Goal: Task Accomplishment & Management: Manage account settings

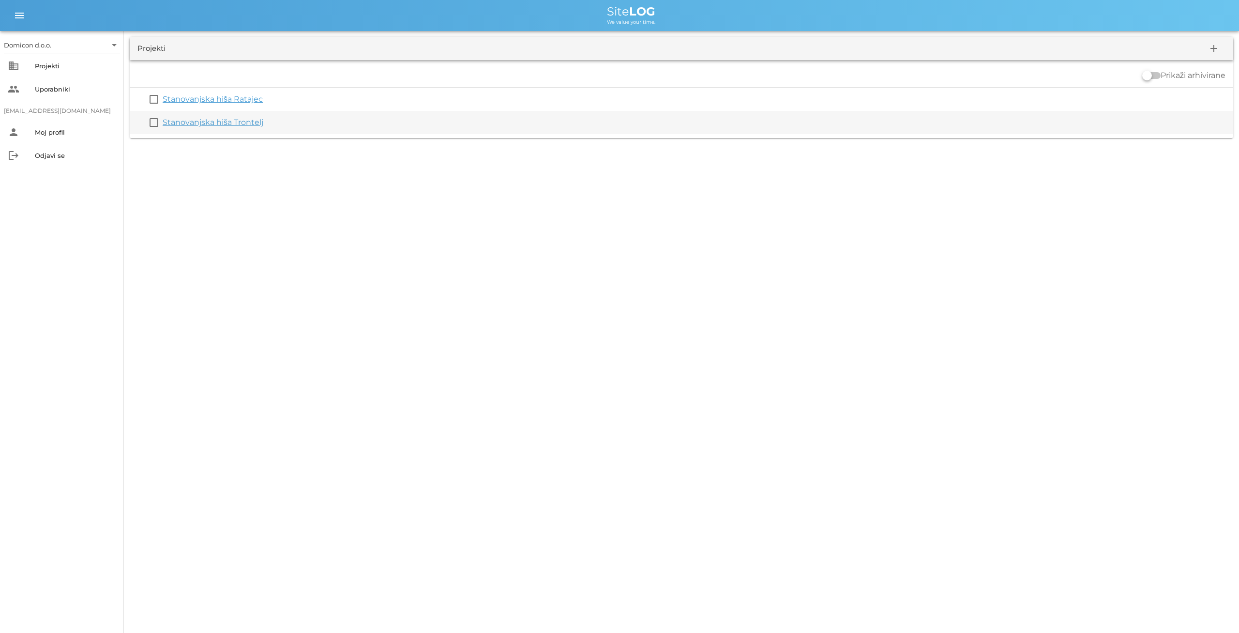
click at [205, 121] on link "Stanovanjska hiša Trontelj" at bounding box center [213, 122] width 101 height 9
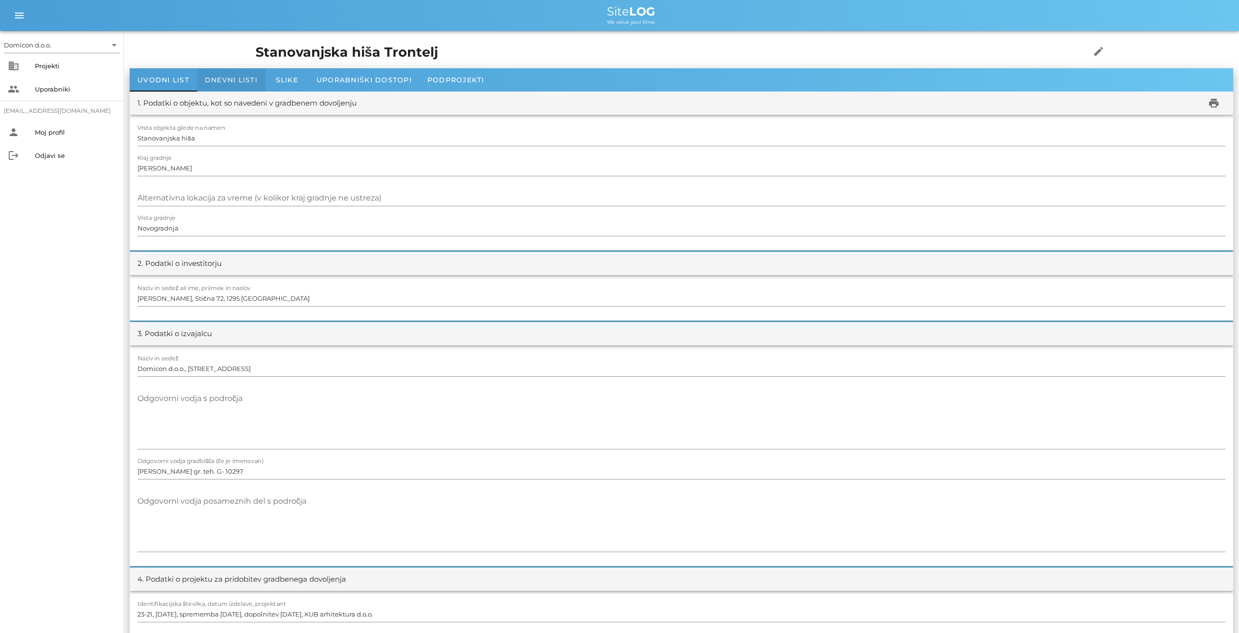
click at [232, 76] on span "Dnevni listi" at bounding box center [231, 80] width 53 height 9
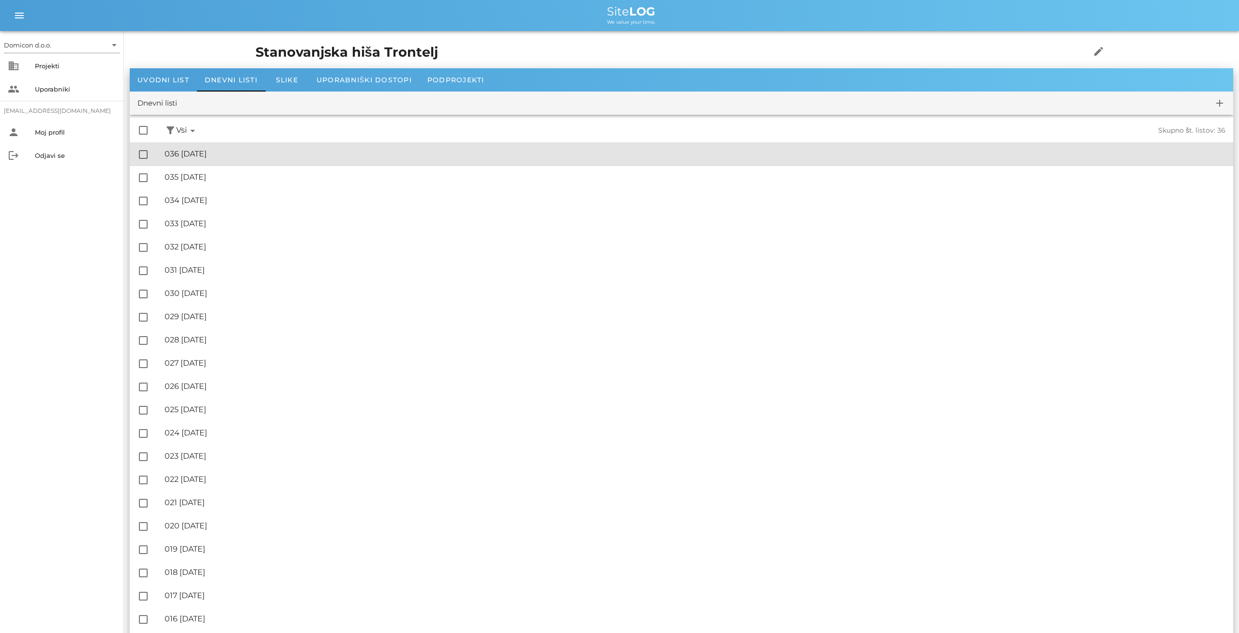
click at [216, 150] on div "🔏 036 [DATE]" at bounding box center [695, 153] width 1061 height 9
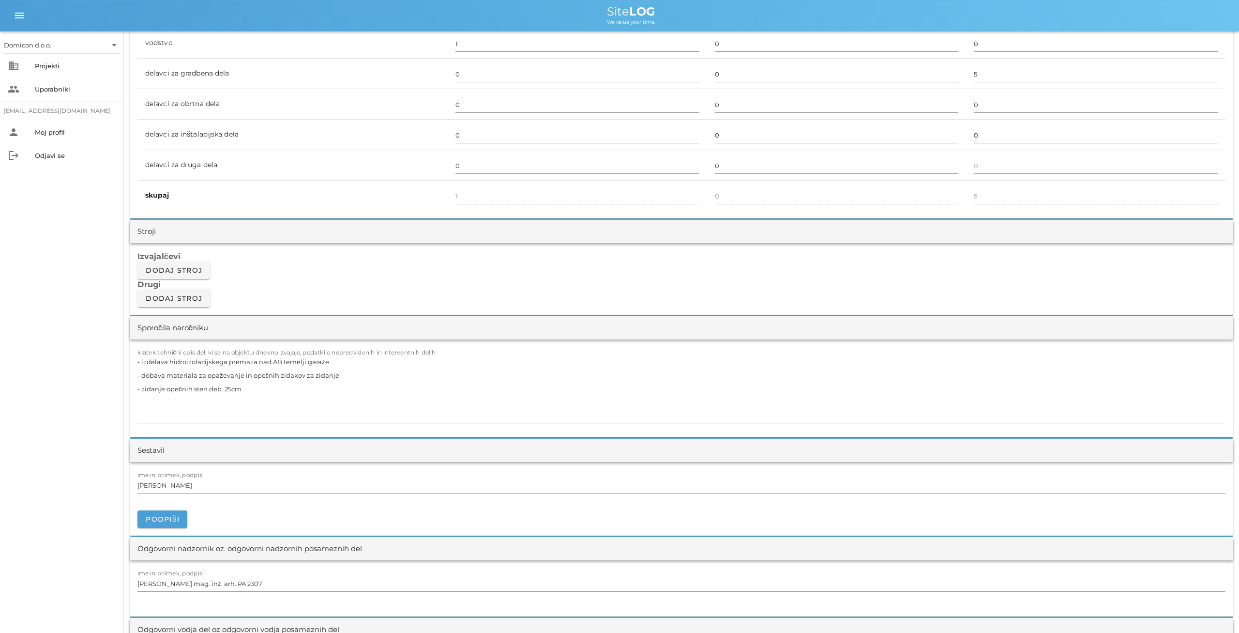
scroll to position [654, 0]
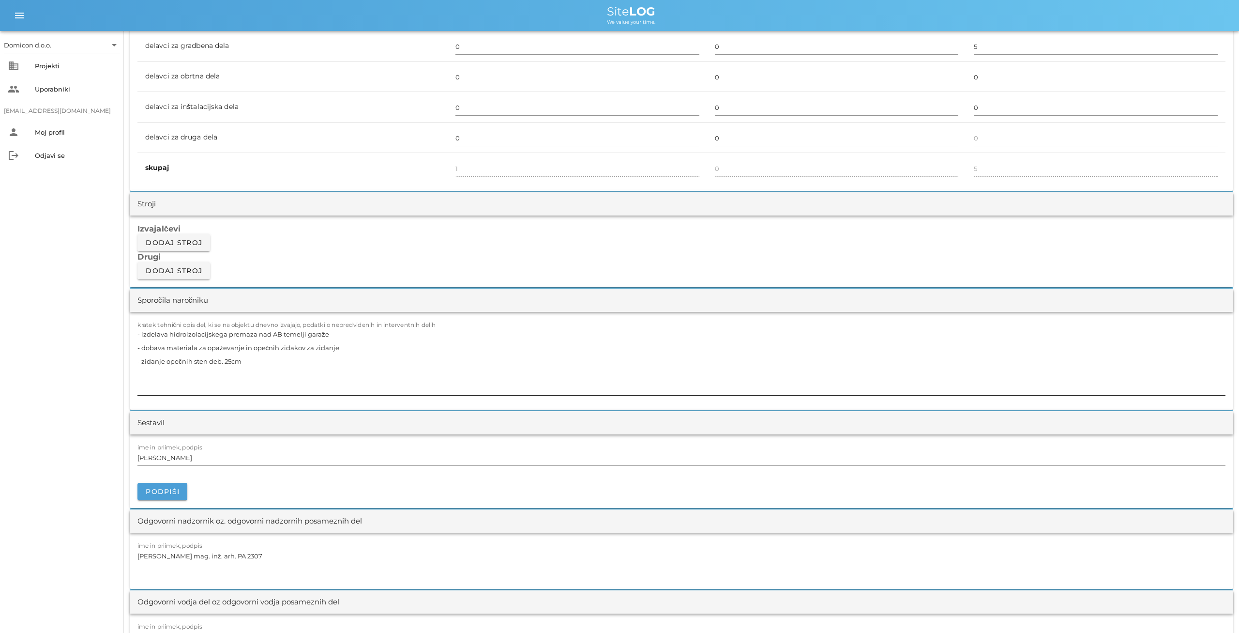
click at [252, 362] on textarea "- izdelava hidroizolacijskega premaza nad AB temelji garaže - dobava materiala …" at bounding box center [681, 361] width 1088 height 68
type textarea "- izdelava hidroizolacijskega premaza nad AB temelji garaže - dobava materiala …"
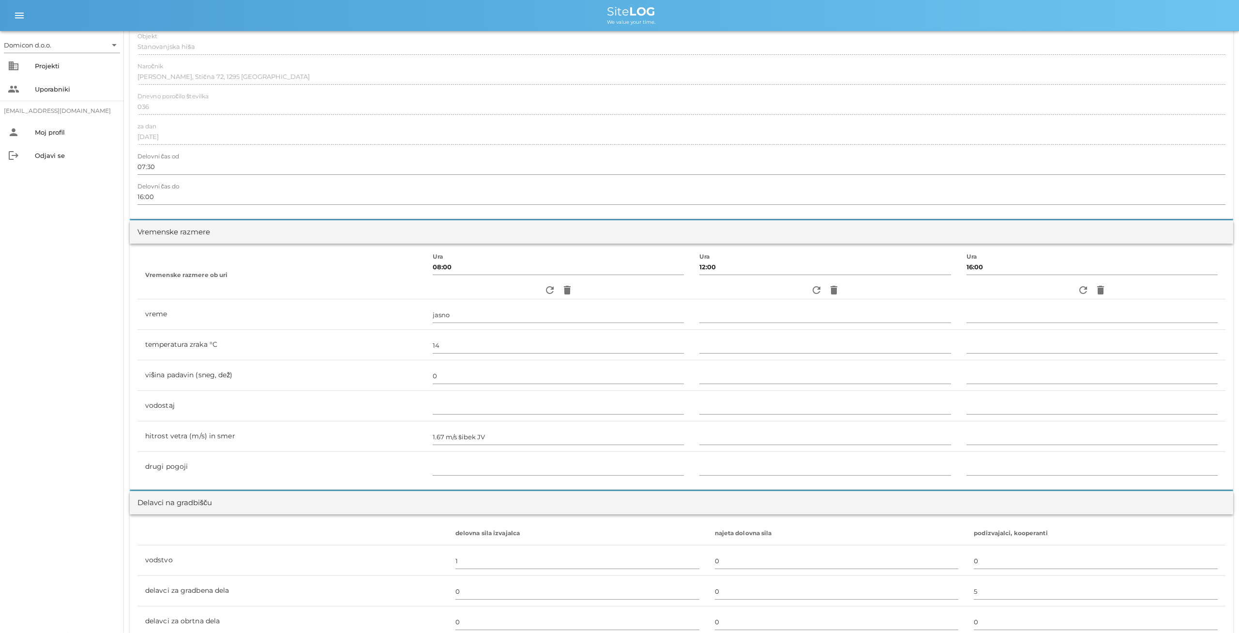
scroll to position [0, 0]
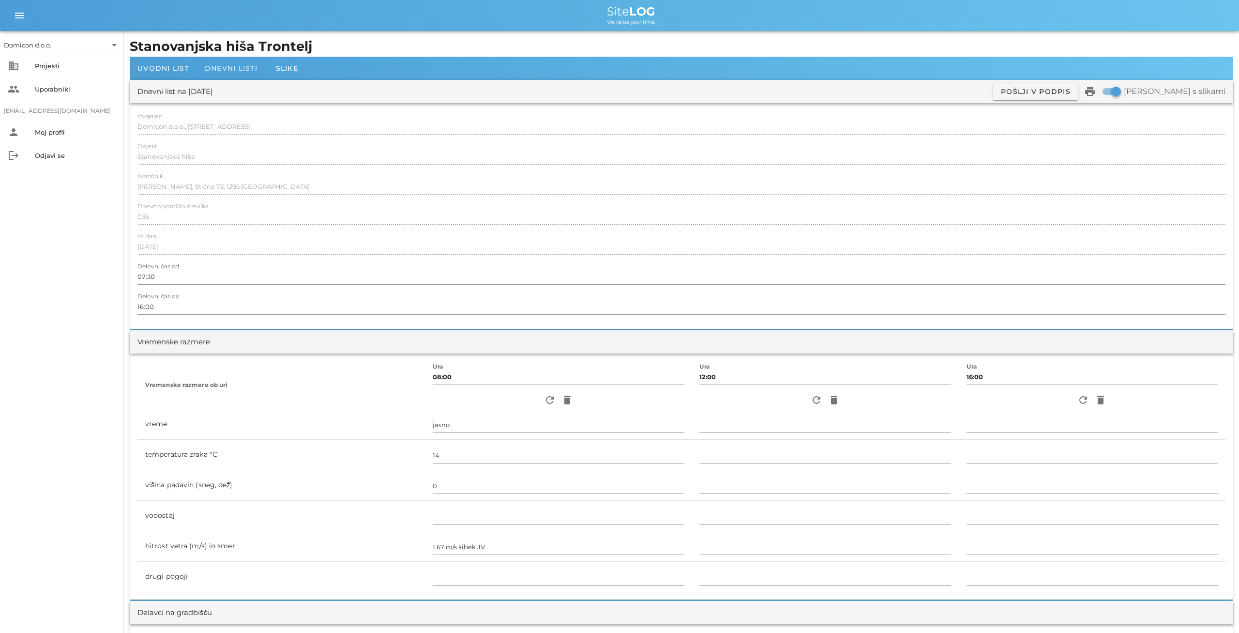
click at [228, 70] on span "Dnevni listi" at bounding box center [231, 68] width 53 height 9
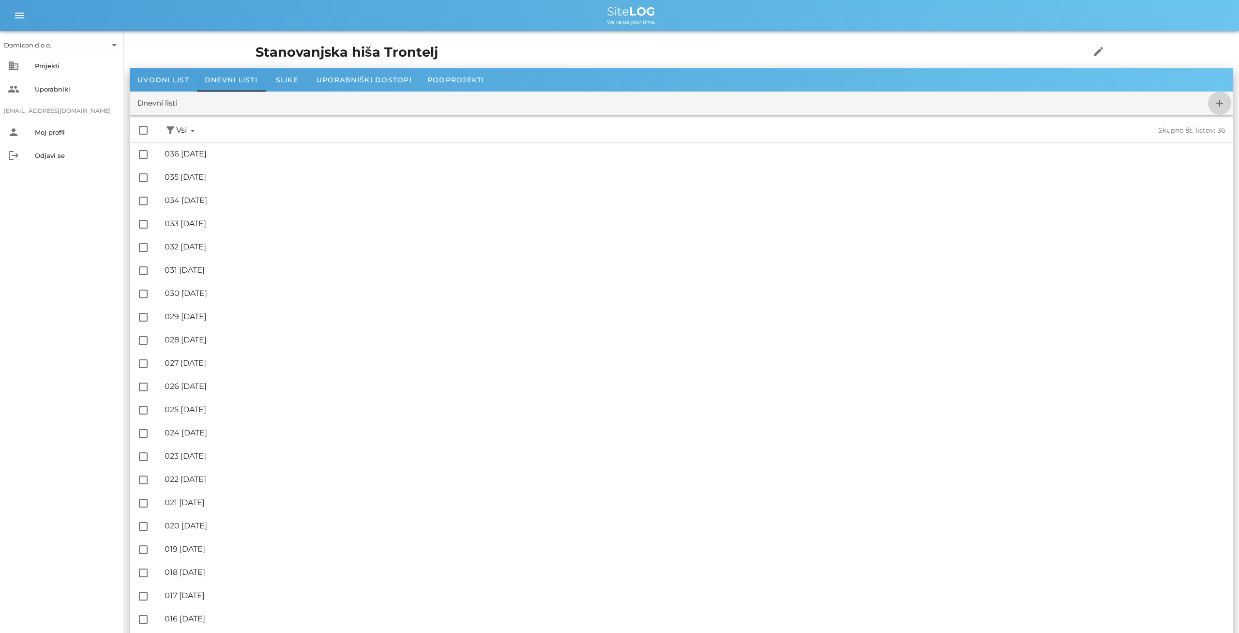
click at [1217, 104] on icon "add" at bounding box center [1220, 103] width 12 height 12
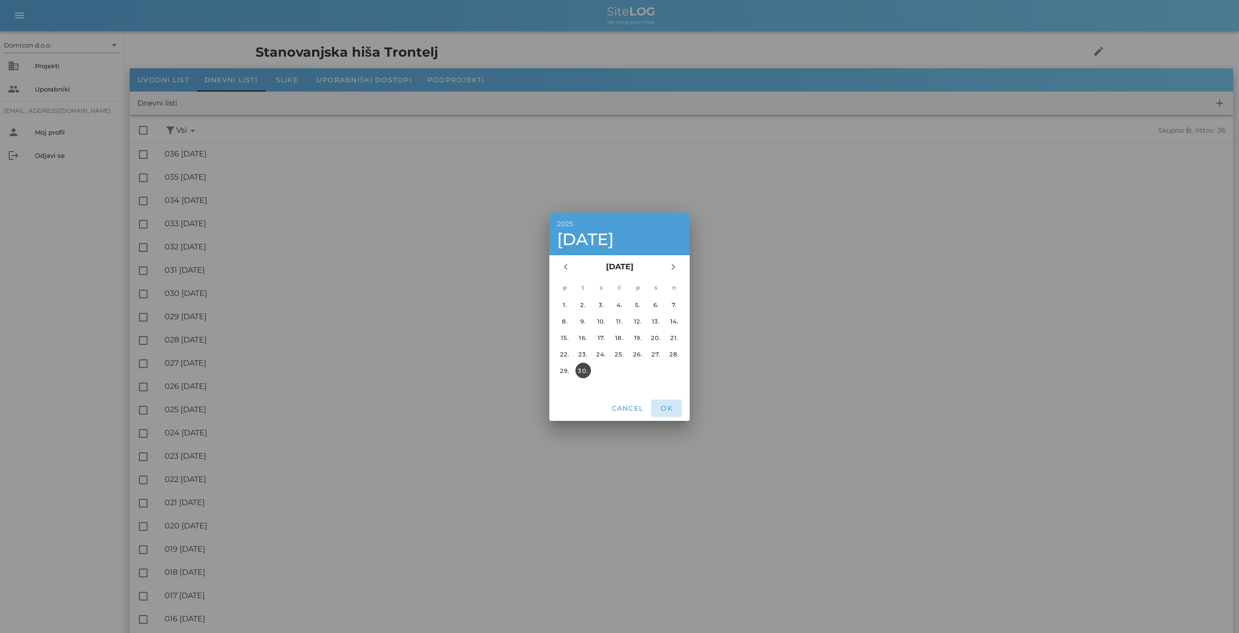
click at [666, 410] on span "OK" at bounding box center [666, 408] width 23 height 9
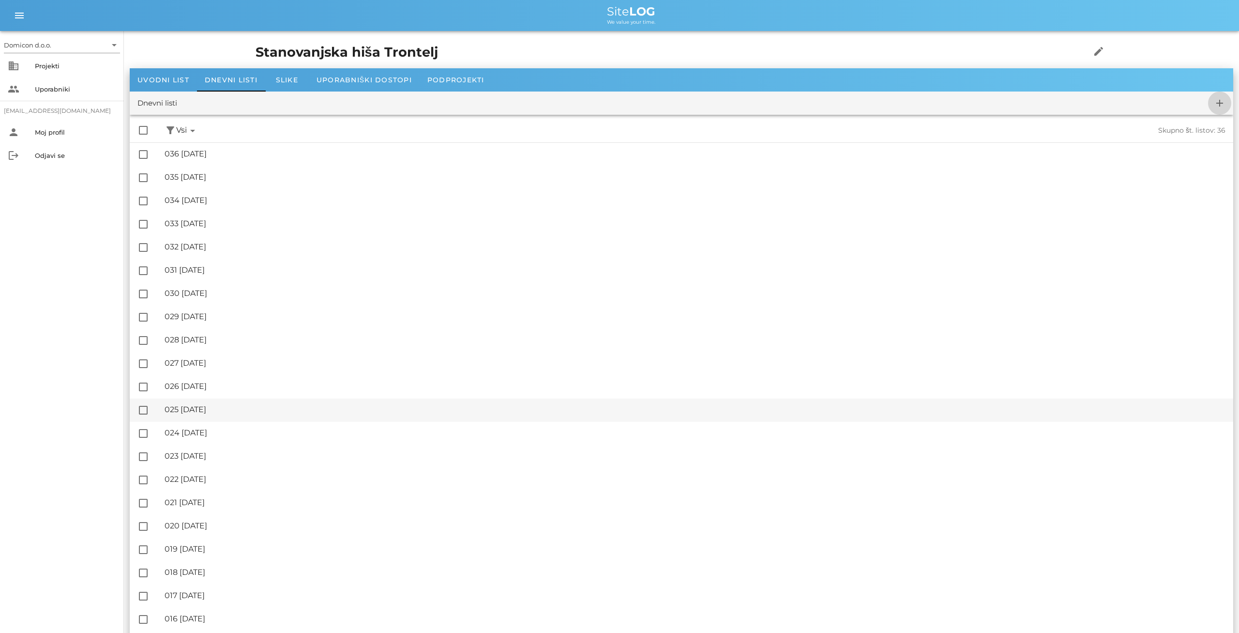
checkbox input "false"
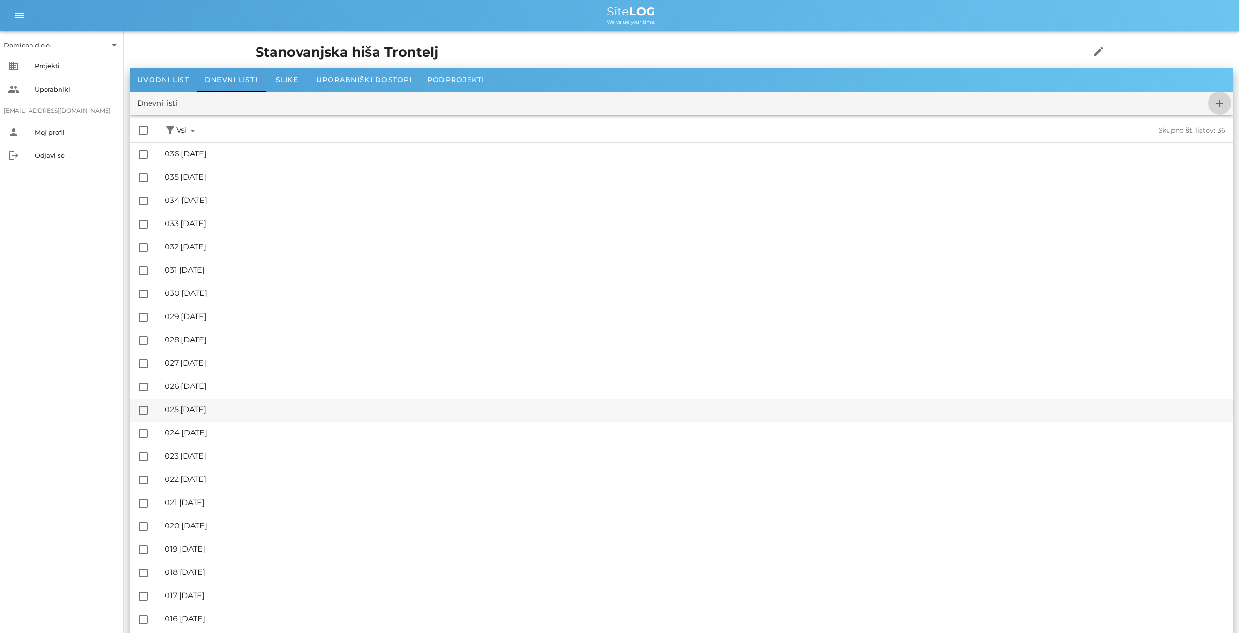
checkbox input "false"
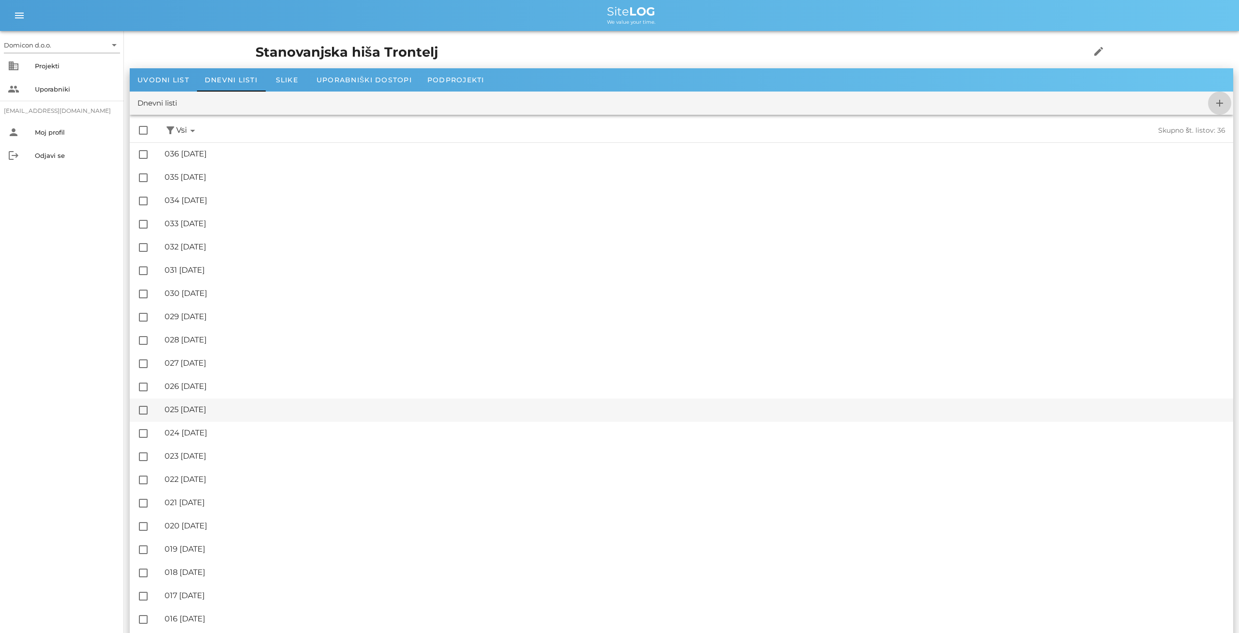
checkbox input "false"
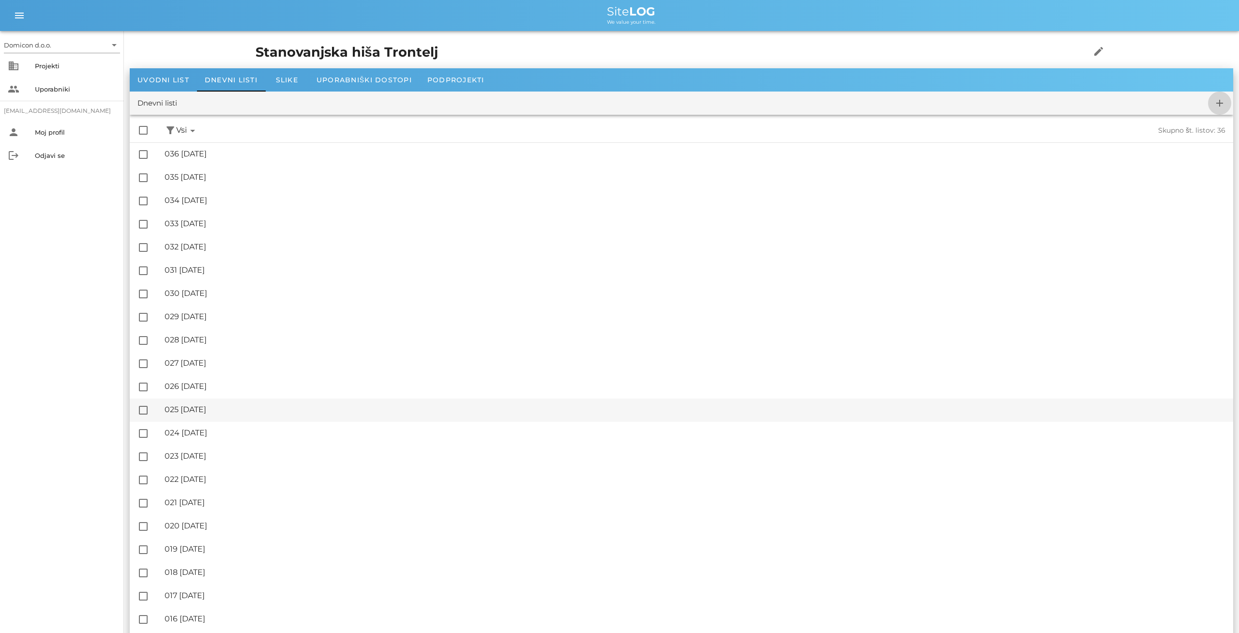
checkbox input "false"
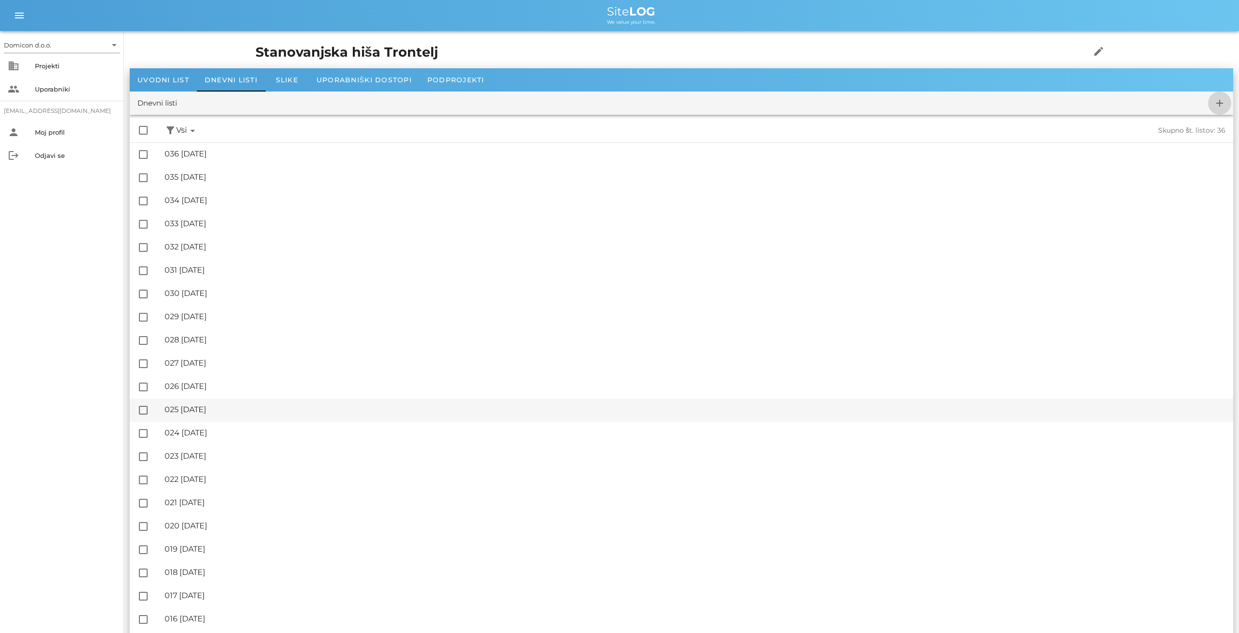
checkbox input "false"
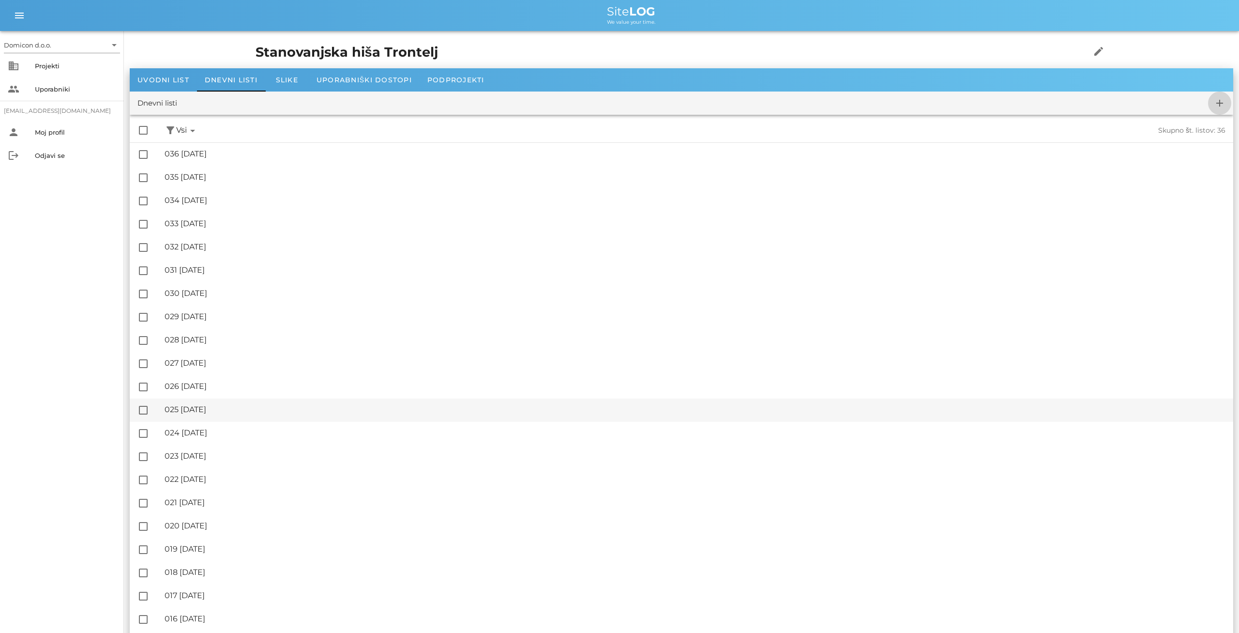
checkbox input "false"
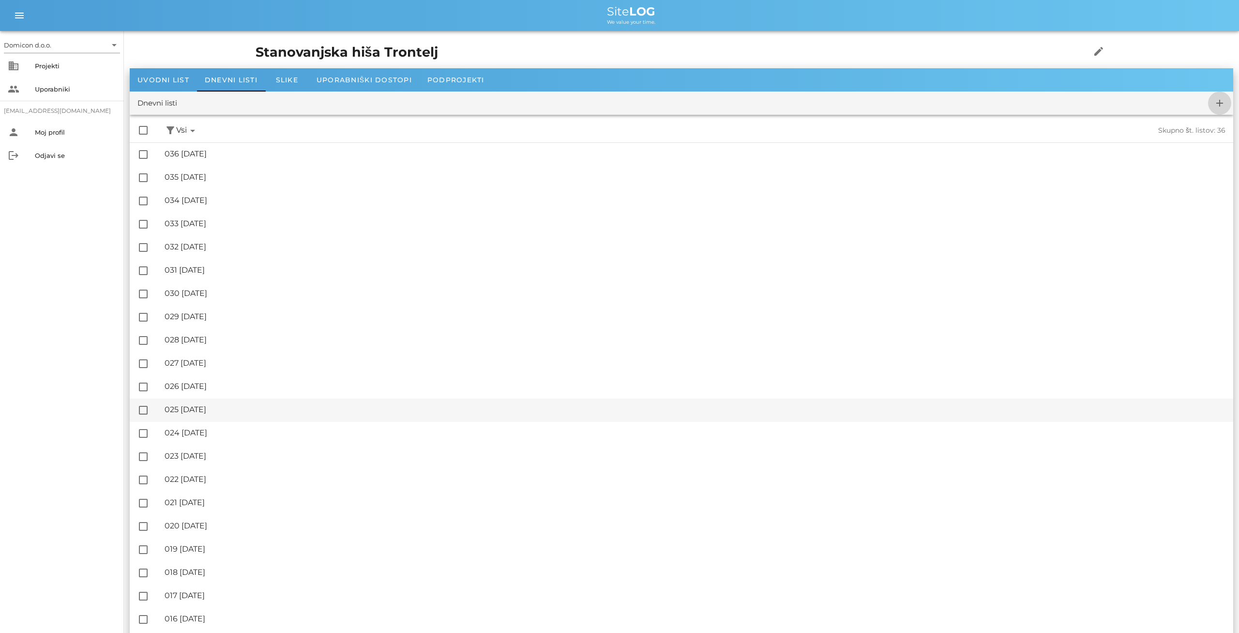
checkbox input "false"
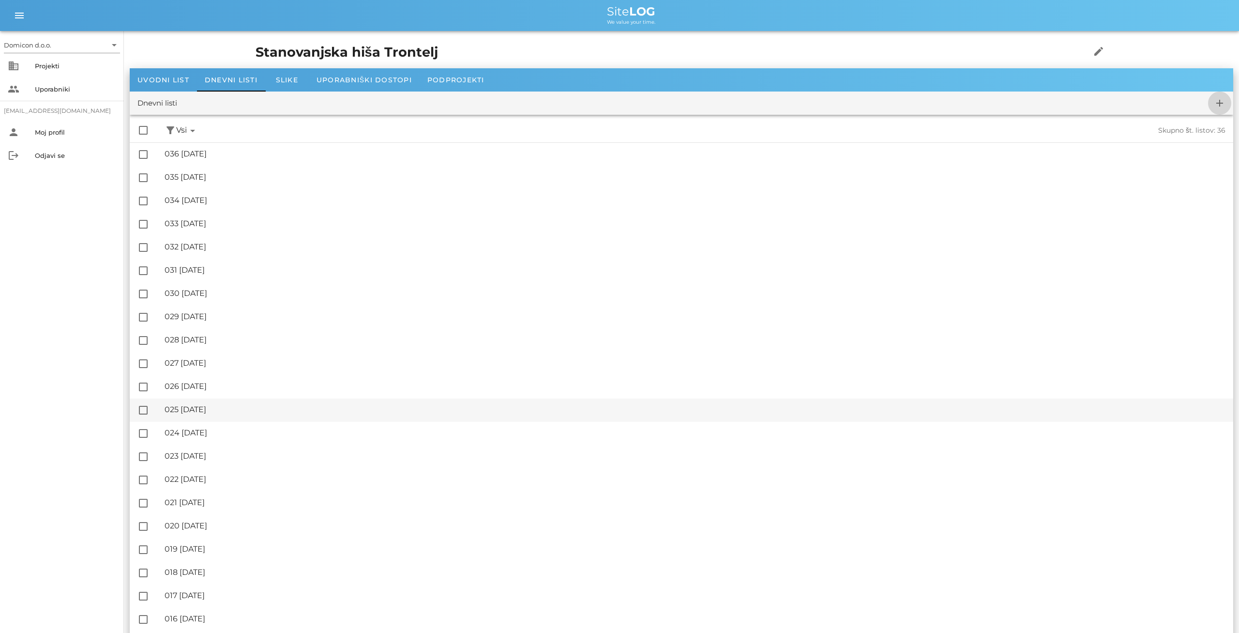
checkbox input "false"
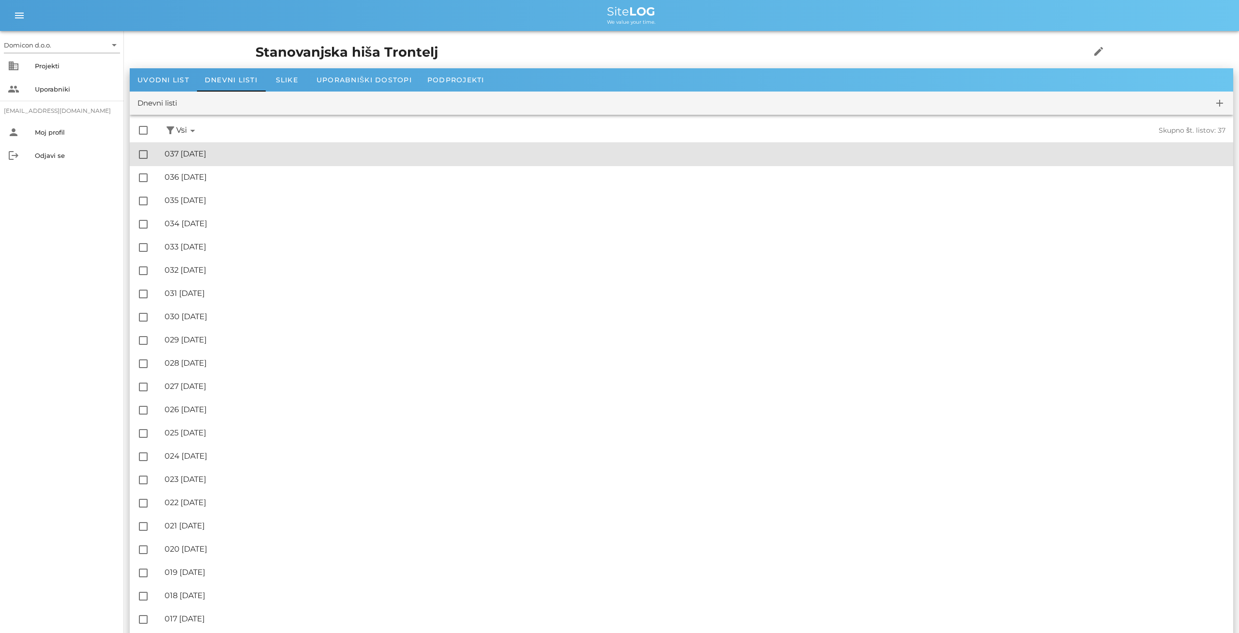
click at [231, 152] on div "🔏 037 [DATE]" at bounding box center [695, 153] width 1061 height 9
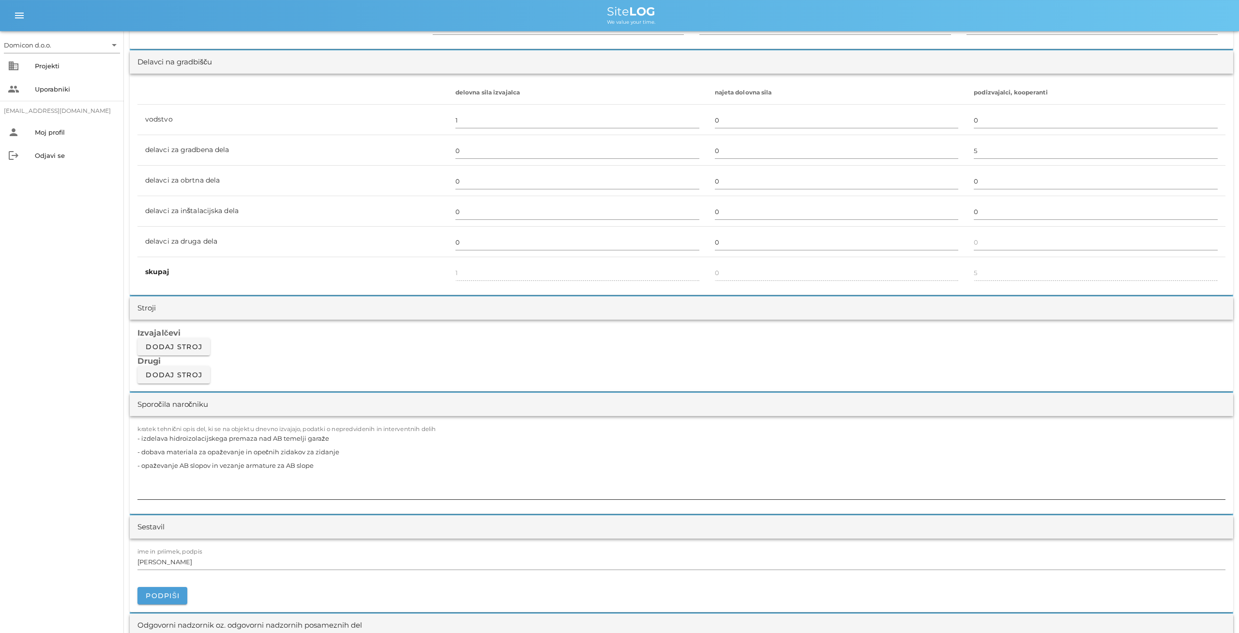
scroll to position [554, 0]
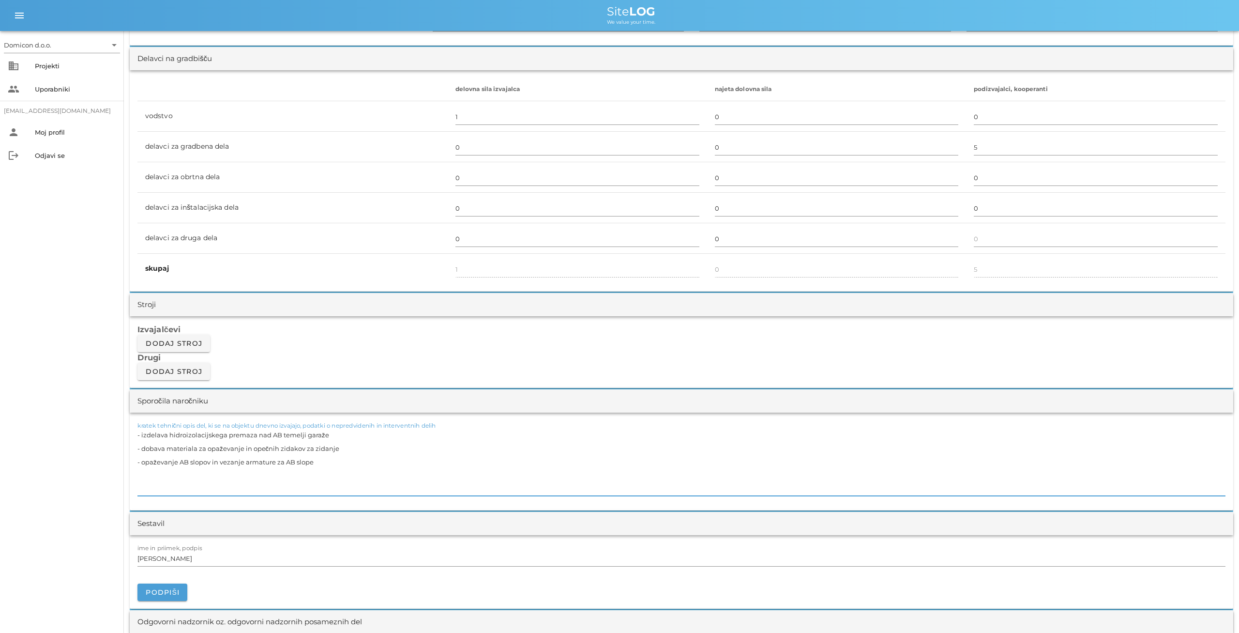
drag, startPoint x: 341, startPoint y: 446, endPoint x: 136, endPoint y: 429, distance: 205.9
click at [137, 429] on textarea "- izdelava hidroizolacijskega premaza nad AB temelji garaže - dobava materiala …" at bounding box center [681, 462] width 1088 height 68
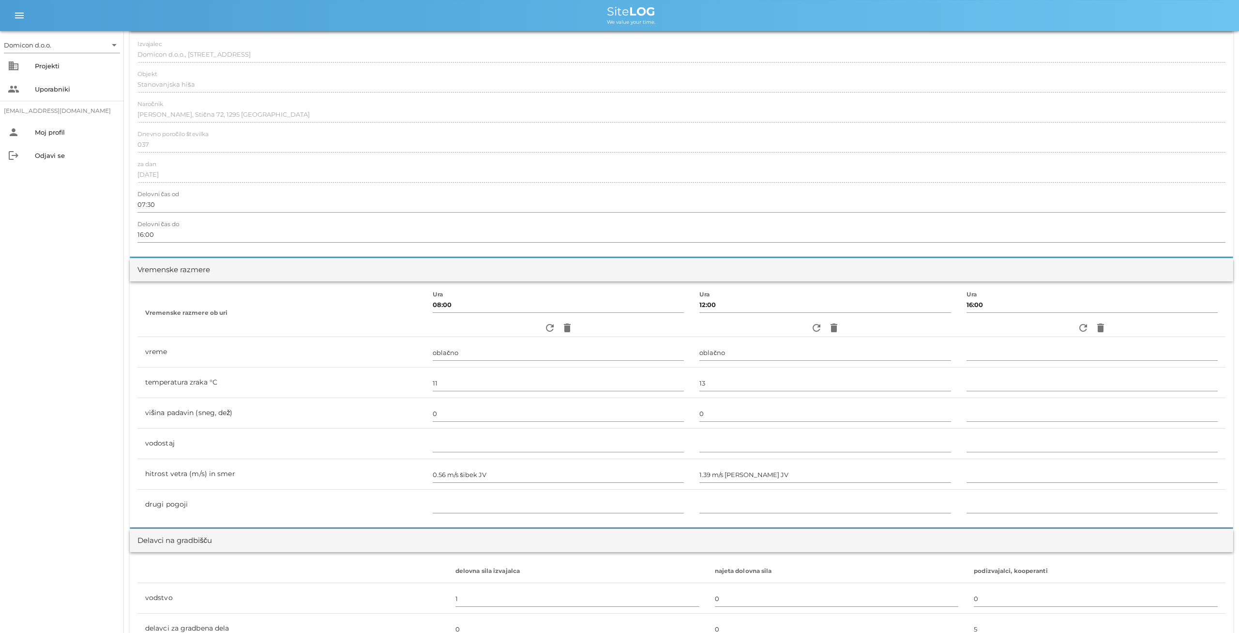
scroll to position [0, 0]
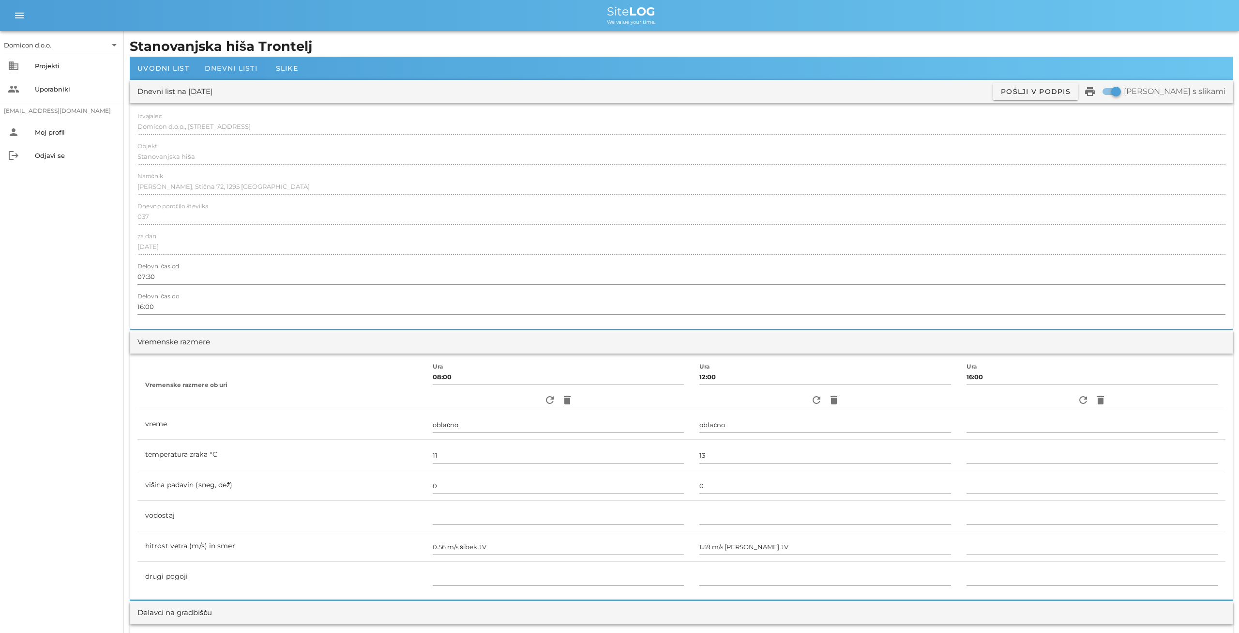
type textarea "- opaževanje AB slopov in vezanje armature za AB slope"
click at [214, 68] on span "Dnevni listi" at bounding box center [231, 68] width 53 height 9
